Goal: Transaction & Acquisition: Download file/media

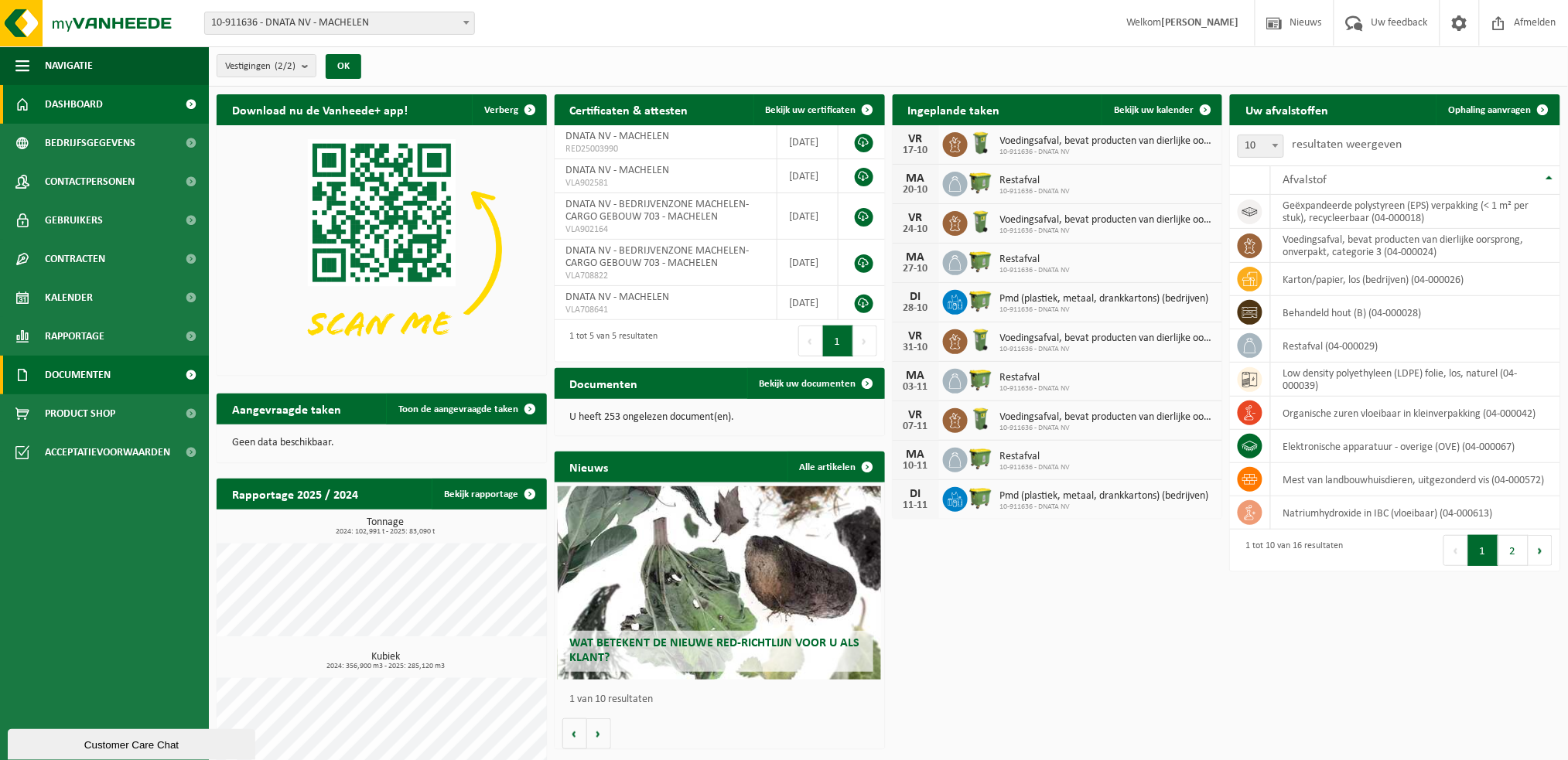
click at [72, 379] on span "Documenten" at bounding box center [77, 375] width 65 height 39
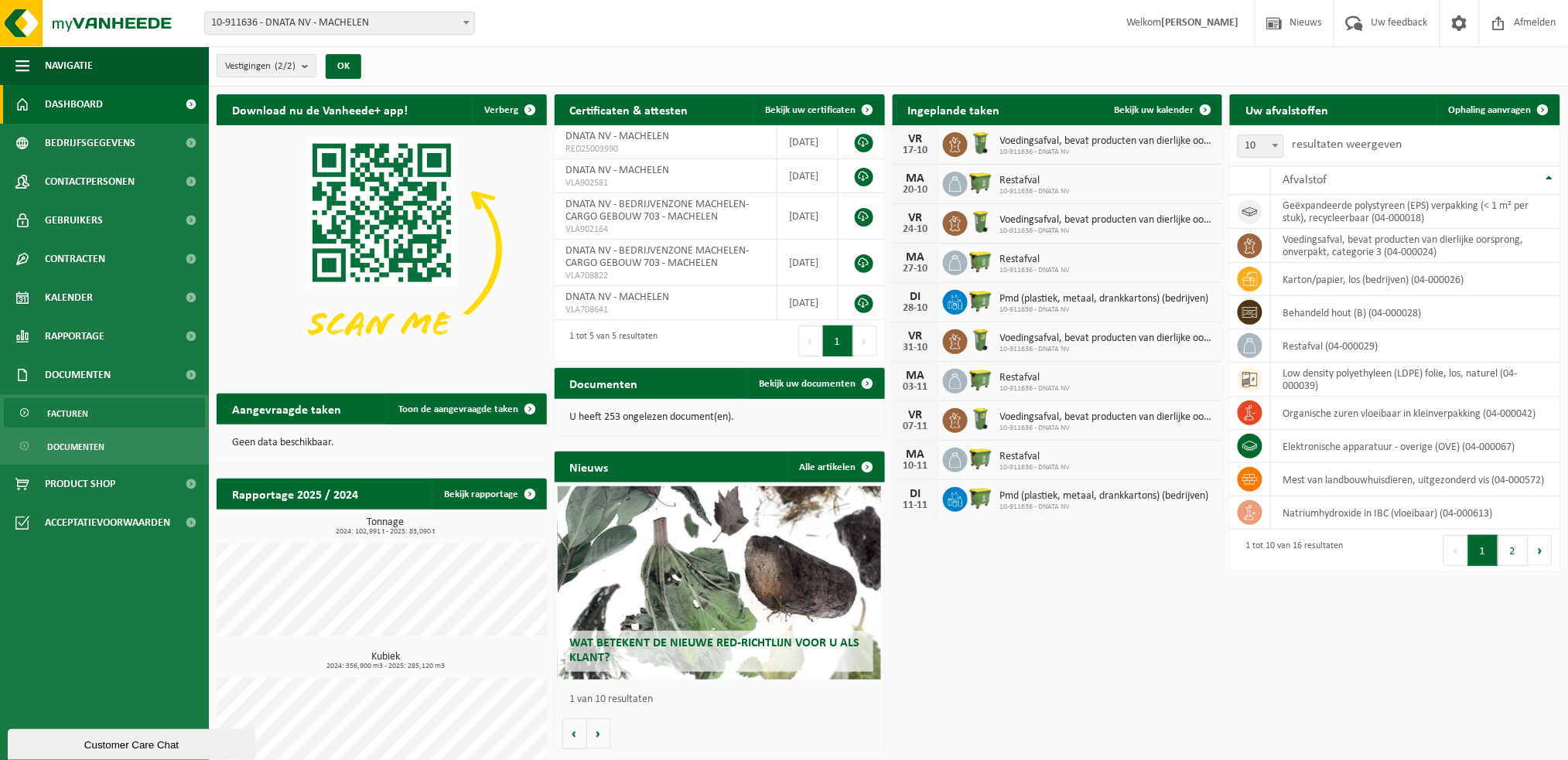
click at [76, 408] on span "Facturen" at bounding box center [67, 413] width 41 height 29
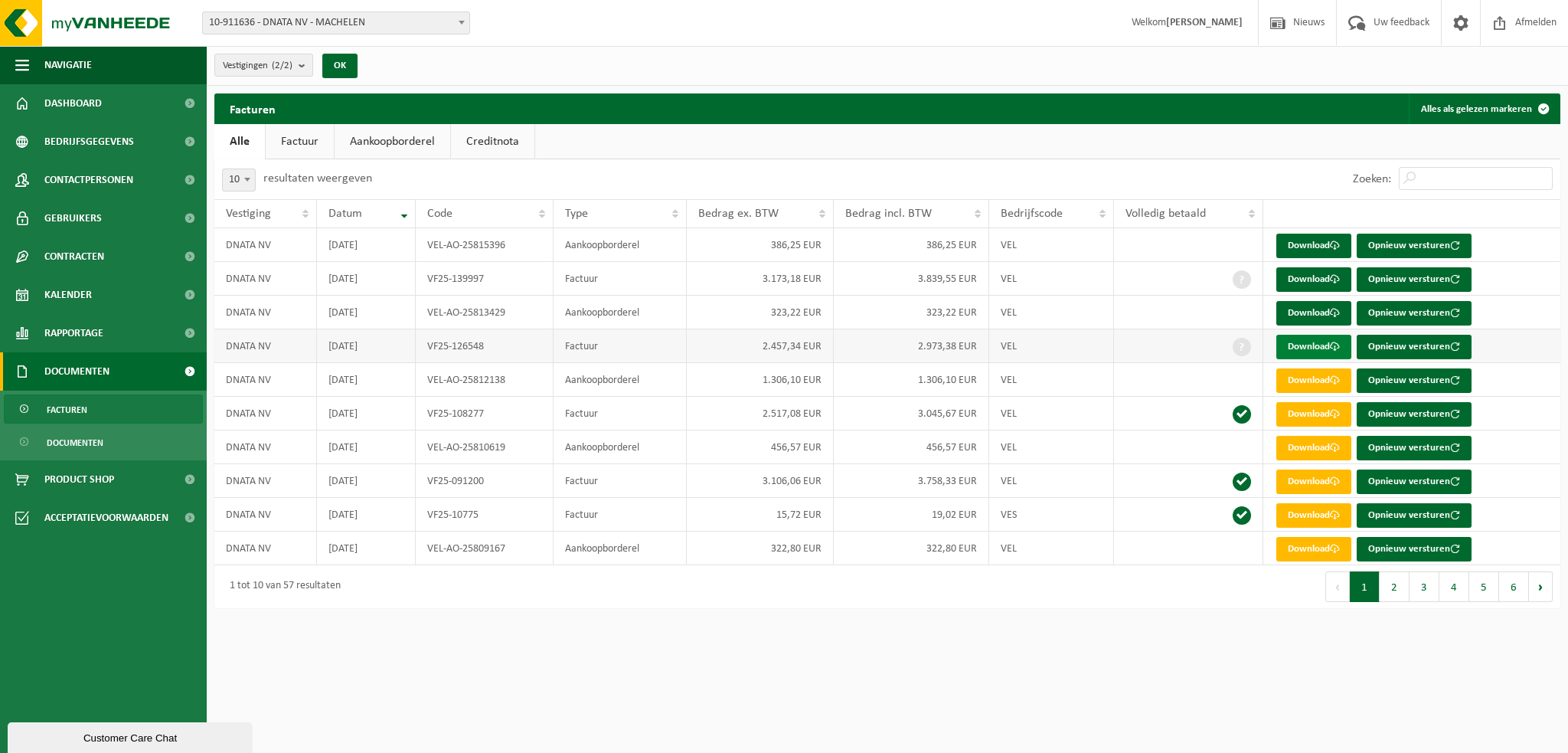
click at [1312, 347] on link "Download" at bounding box center [1314, 346] width 75 height 24
click at [1318, 316] on link "Download" at bounding box center [1314, 313] width 75 height 24
click at [1313, 279] on link "Download" at bounding box center [1314, 279] width 75 height 24
click at [1325, 246] on link "Download" at bounding box center [1314, 246] width 75 height 24
